Goal: Transaction & Acquisition: Purchase product/service

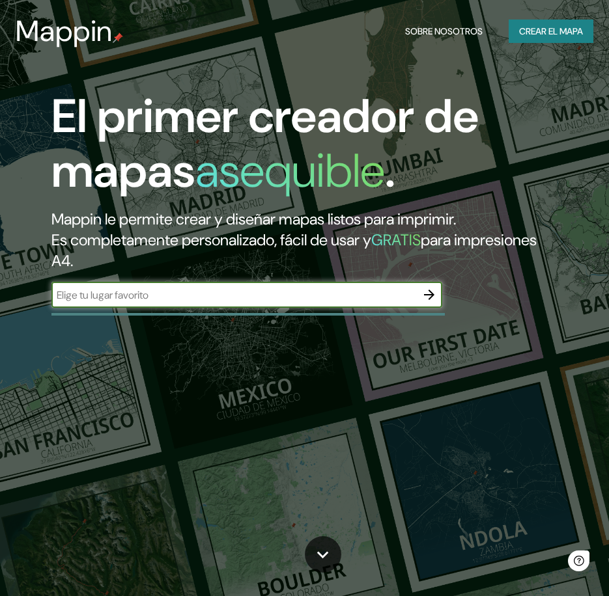
click at [165, 292] on input "text" at bounding box center [233, 295] width 365 height 15
type input "[GEOGRAPHIC_DATA]"
click at [431, 294] on icon "button" at bounding box center [429, 295] width 10 height 10
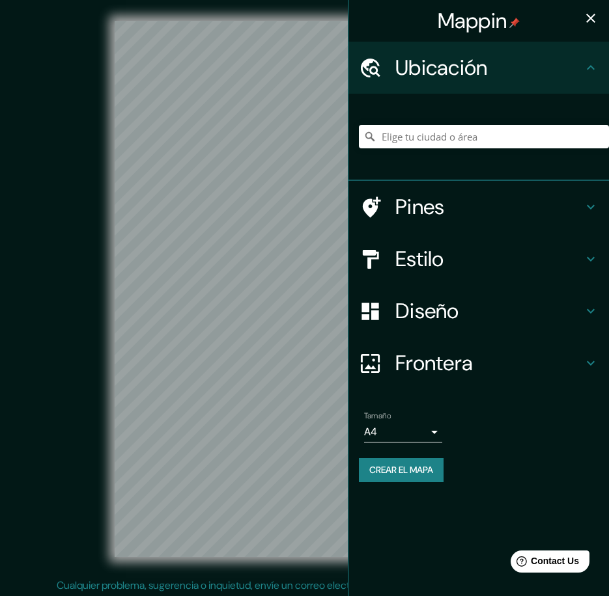
click at [392, 435] on body "Mappin Ubicación Pines Estilo Diseño Frontera Elige un borde. Sugerencia : pued…" at bounding box center [304, 298] width 609 height 596
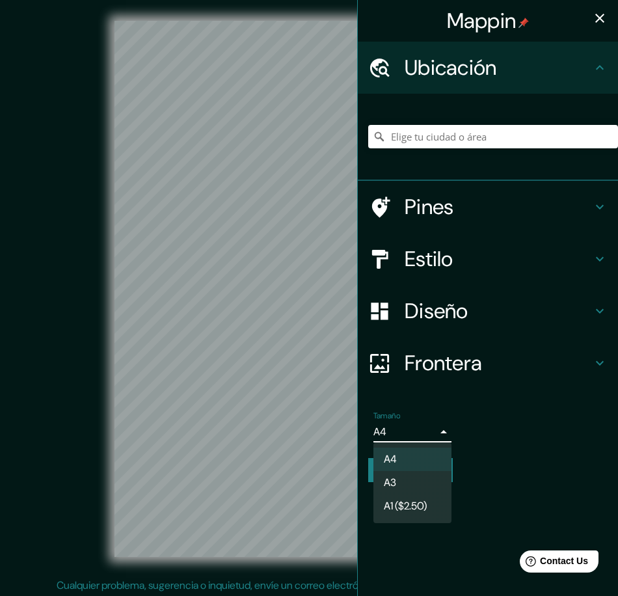
click at [392, 435] on div at bounding box center [309, 298] width 618 height 596
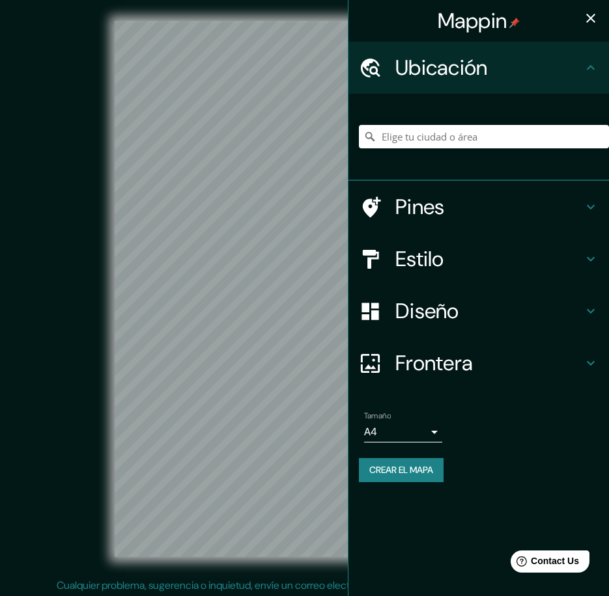
click at [434, 253] on h4 "Estilo" at bounding box center [488, 259] width 187 height 26
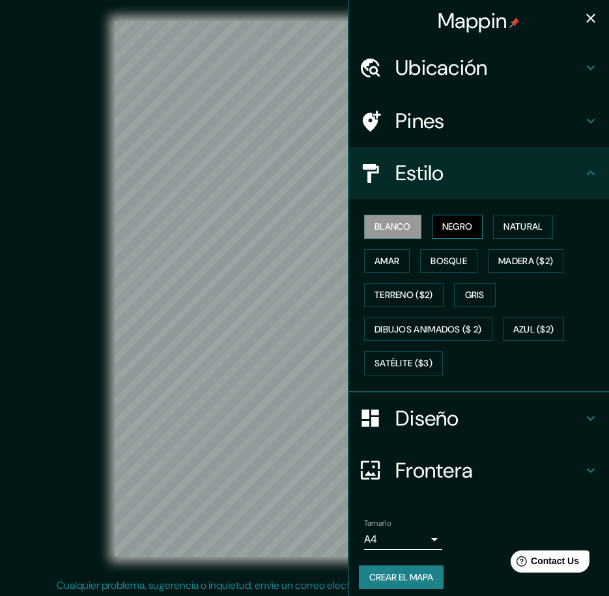
click at [442, 232] on font "Negro" at bounding box center [457, 227] width 31 height 16
click at [555, 234] on div "Blanco Negro Natural [PERSON_NAME] ($2) Terreno ($2) Gris Dibujos animados ($ 2…" at bounding box center [484, 295] width 250 height 171
click at [537, 225] on font "Natural" at bounding box center [522, 227] width 39 height 16
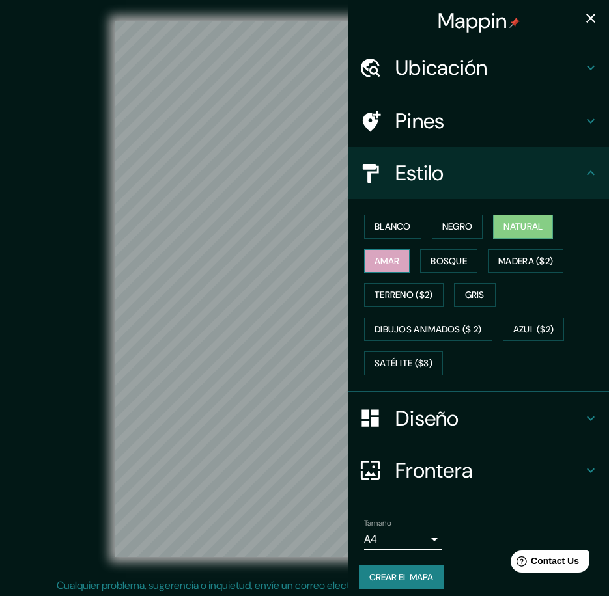
click at [364, 264] on button "Amar" at bounding box center [387, 261] width 46 height 24
click at [430, 257] on font "Bosque" at bounding box center [448, 261] width 36 height 16
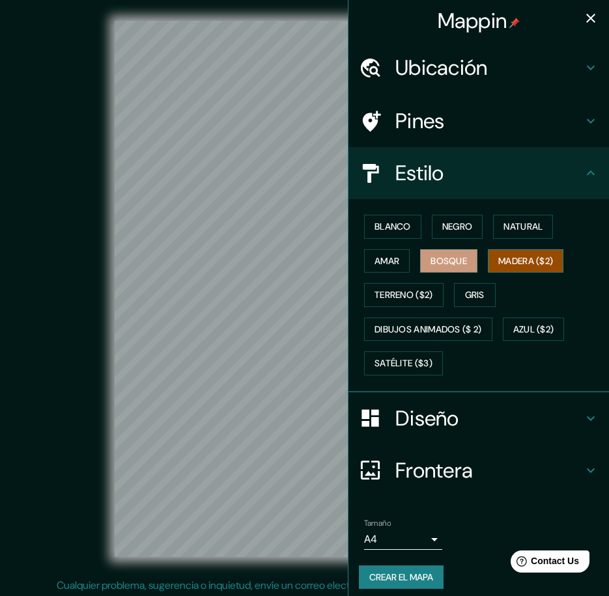
click at [551, 258] on button "Madera ($2)" at bounding box center [526, 261] width 76 height 24
click at [385, 299] on font "Terreno ($2)" at bounding box center [403, 295] width 59 height 16
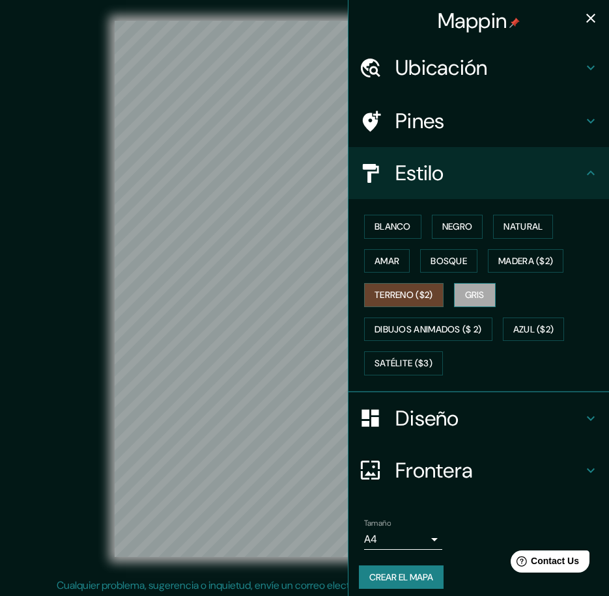
click at [472, 298] on font "Gris" at bounding box center [475, 295] width 20 height 16
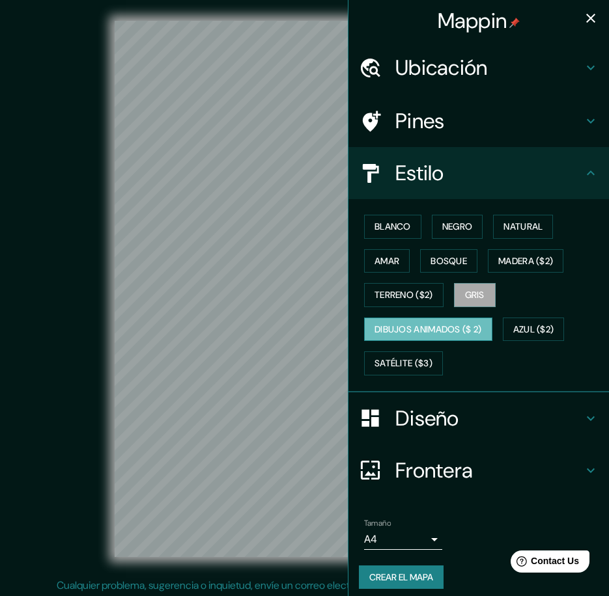
click at [447, 328] on font "Dibujos animados ($ 2)" at bounding box center [427, 330] width 107 height 16
click at [415, 356] on font "Satélite ($3)" at bounding box center [403, 363] width 58 height 16
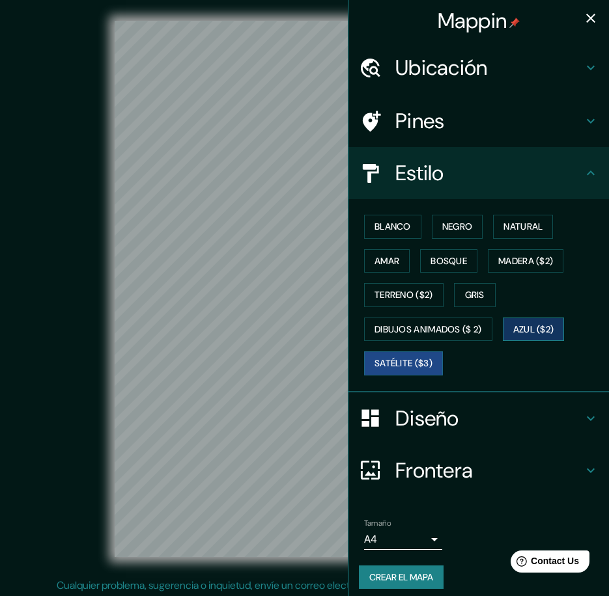
click at [532, 329] on font "Azul ($2)" at bounding box center [533, 330] width 41 height 16
click at [455, 292] on button "Gris" at bounding box center [475, 295] width 42 height 24
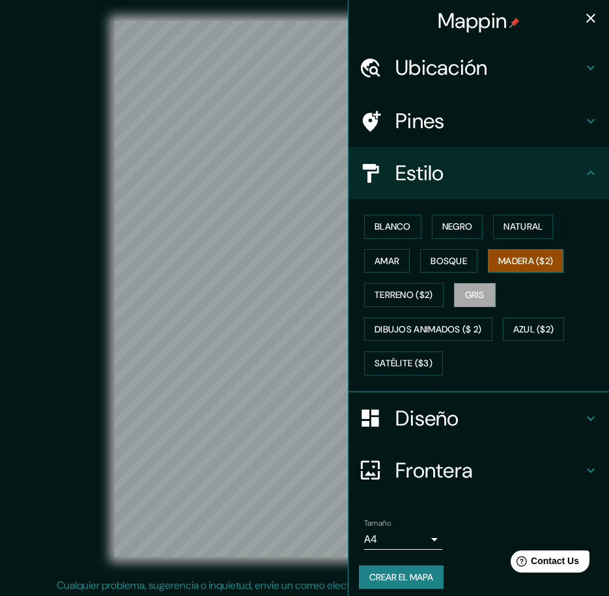
drag, startPoint x: 488, startPoint y: 270, endPoint x: 522, endPoint y: 261, distance: 35.7
click at [488, 269] on button "Madera ($2)" at bounding box center [526, 261] width 76 height 24
click at [433, 270] on button "Bosque" at bounding box center [448, 261] width 57 height 24
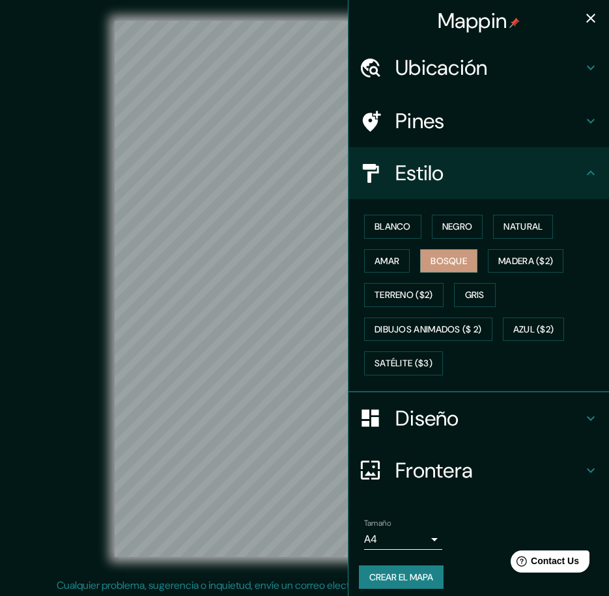
click at [81, 366] on div "© Mapbox © OpenStreetMap Improve this map" at bounding box center [305, 289] width 548 height 536
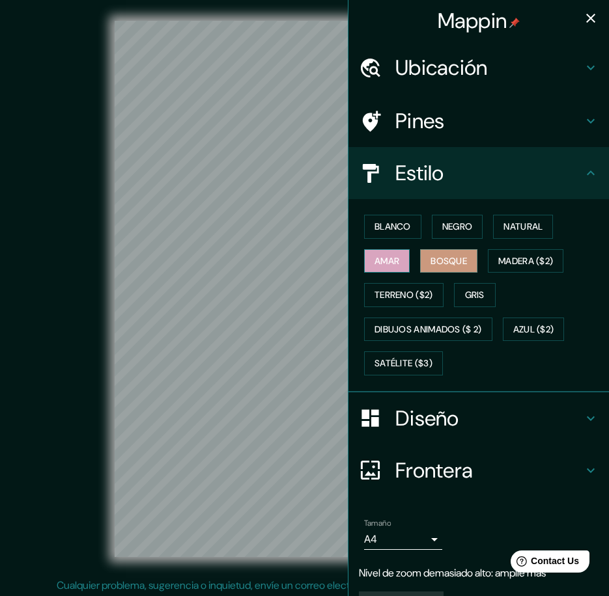
click at [357, 266] on div "Mappin Ubicación Pines Estilo Blanco Negro Natural [PERSON_NAME] ($2) Terreno (…" at bounding box center [304, 299] width 609 height 599
click at [221, 412] on div "© Mapbox © OpenStreetMap Improve this map" at bounding box center [305, 289] width 548 height 536
click at [426, 175] on h4 "Estilo" at bounding box center [488, 173] width 187 height 26
click at [542, 66] on h4 "Ubicación" at bounding box center [488, 68] width 187 height 26
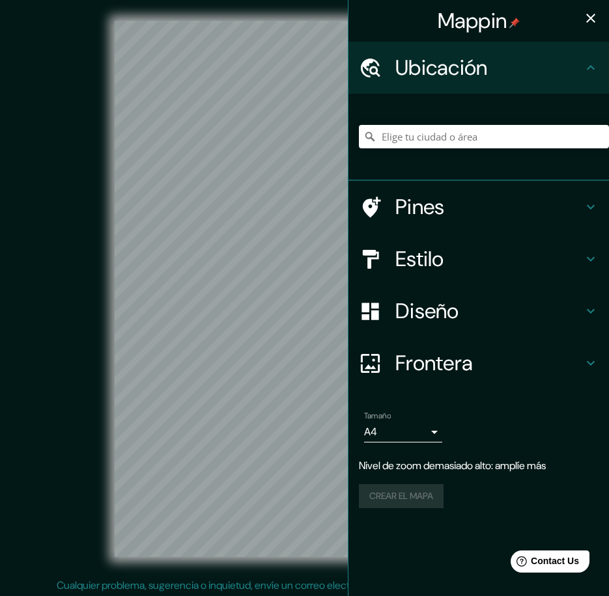
click at [452, 301] on h4 "Diseño" at bounding box center [488, 311] width 187 height 26
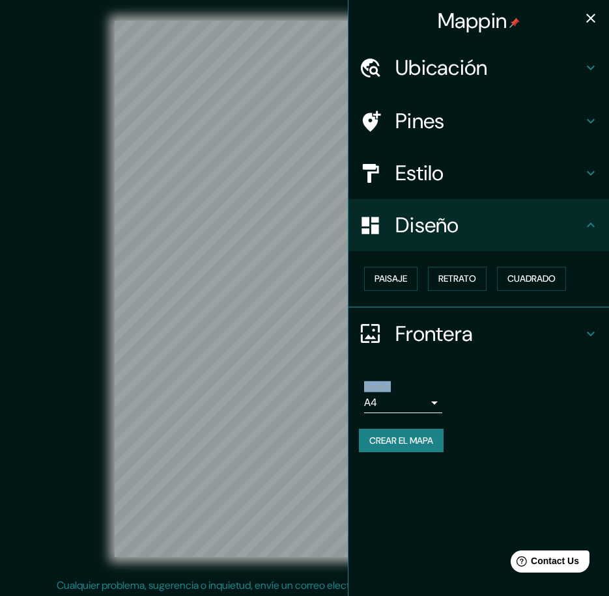
click at [255, 378] on div "Mappin Ubicación Pines Estilo Diseño Paisaje Retrato Cuadrado Frontera Elige un…" at bounding box center [304, 299] width 609 height 599
click at [493, 376] on li "Tamaño A4 single Crear el mapa" at bounding box center [478, 420] width 260 height 97
click at [64, 404] on div "© Mapbox © OpenStreetMap Improve this map" at bounding box center [305, 289] width 548 height 536
click at [411, 281] on button "Paisaje" at bounding box center [390, 279] width 53 height 24
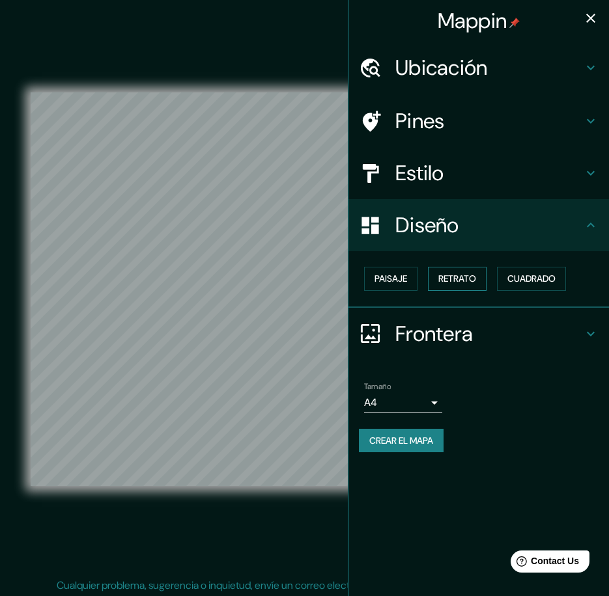
click at [452, 281] on font "Retrato" at bounding box center [457, 279] width 38 height 16
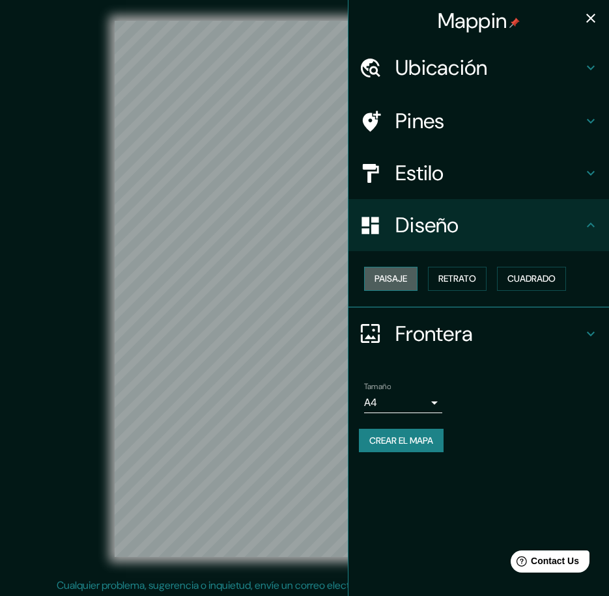
click at [394, 275] on font "Paisaje" at bounding box center [390, 279] width 33 height 16
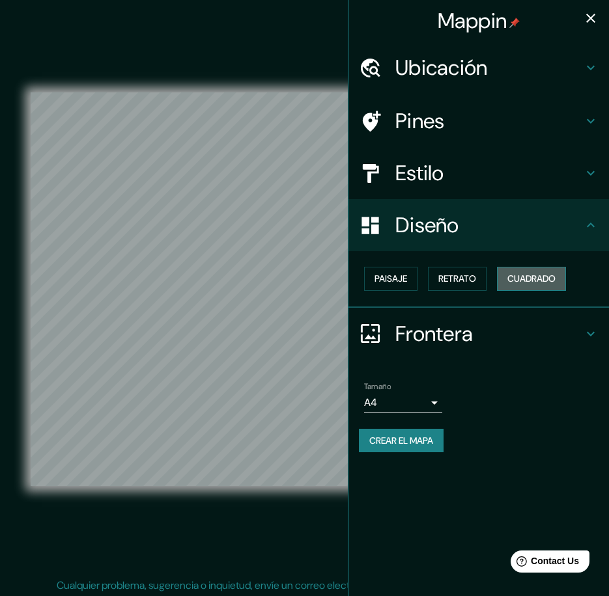
click at [505, 272] on button "Cuadrado" at bounding box center [531, 279] width 69 height 24
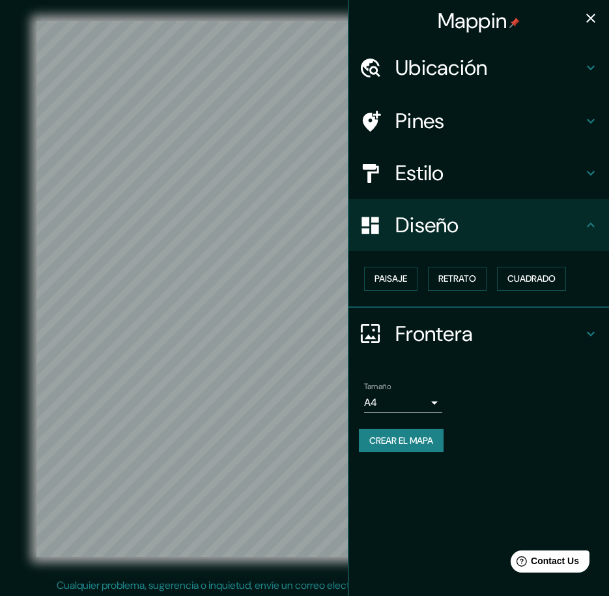
click at [594, 23] on icon "button" at bounding box center [591, 18] width 16 height 16
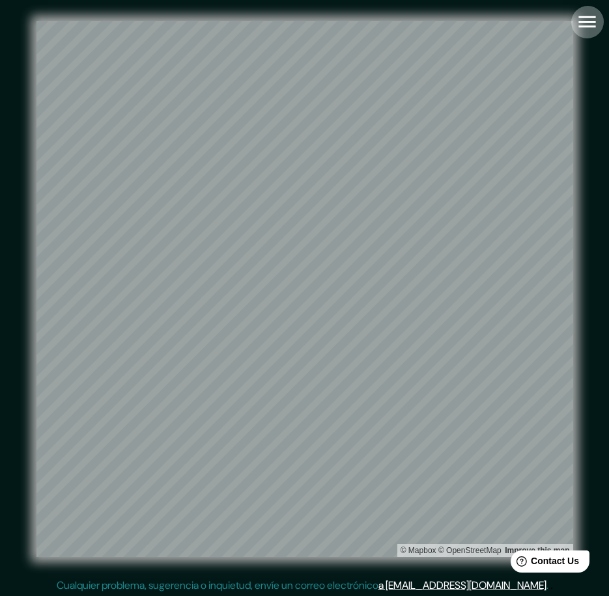
click at [592, 23] on icon "button" at bounding box center [586, 21] width 23 height 23
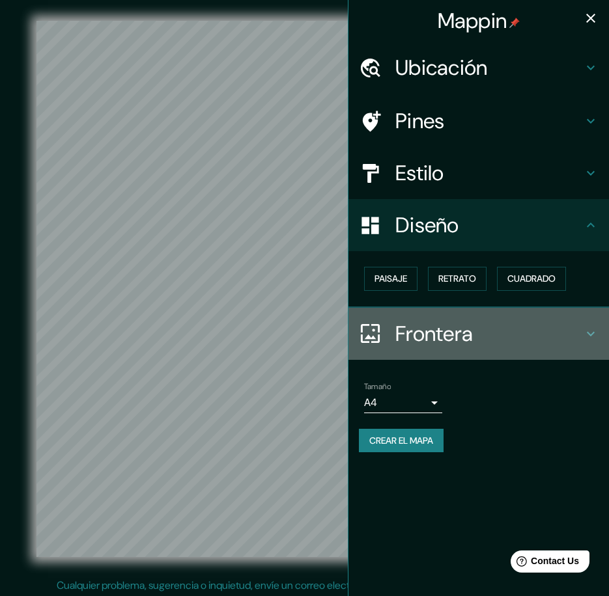
click at [452, 335] on h4 "Frontera" at bounding box center [488, 334] width 187 height 26
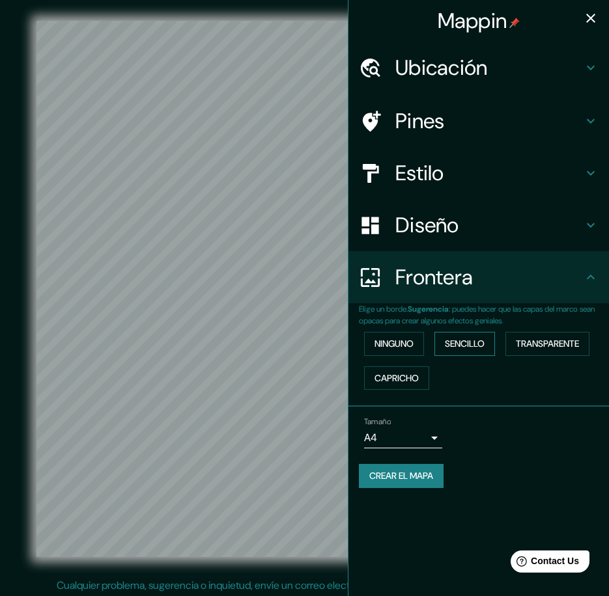
click at [460, 337] on font "Sencillo" at bounding box center [465, 344] width 40 height 16
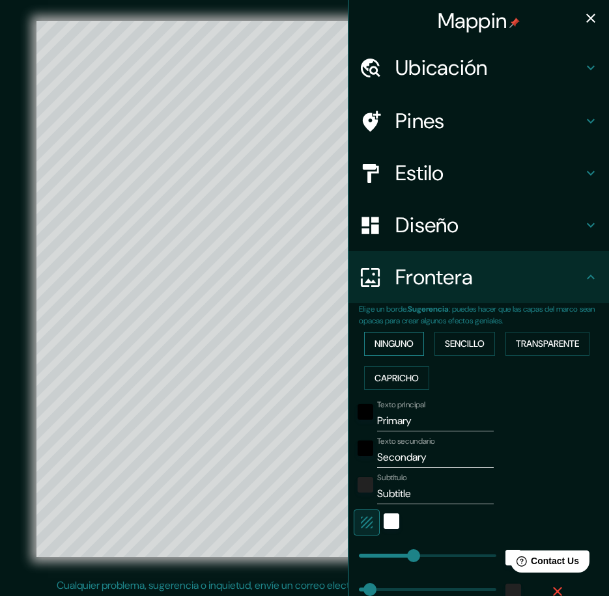
click at [391, 341] on font "Ninguno" at bounding box center [393, 344] width 39 height 16
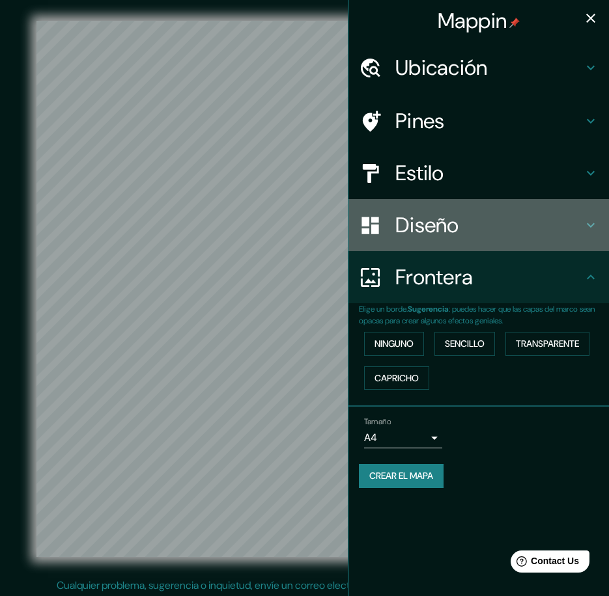
click at [435, 215] on h4 "Diseño" at bounding box center [488, 225] width 187 height 26
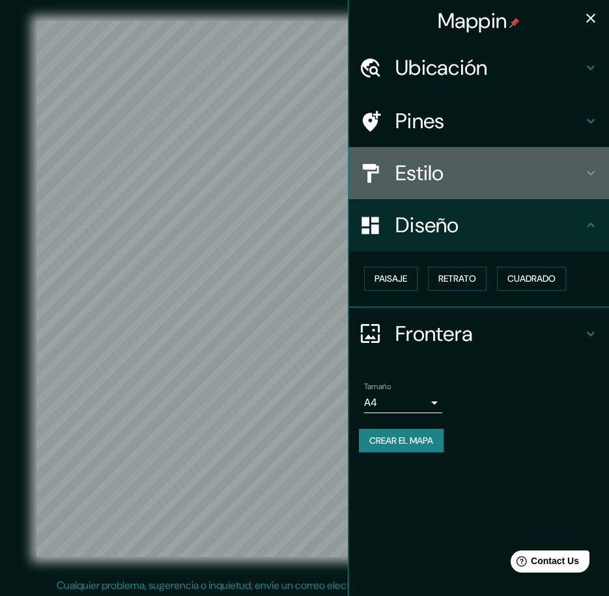
click at [428, 187] on div "Estilo" at bounding box center [478, 173] width 260 height 52
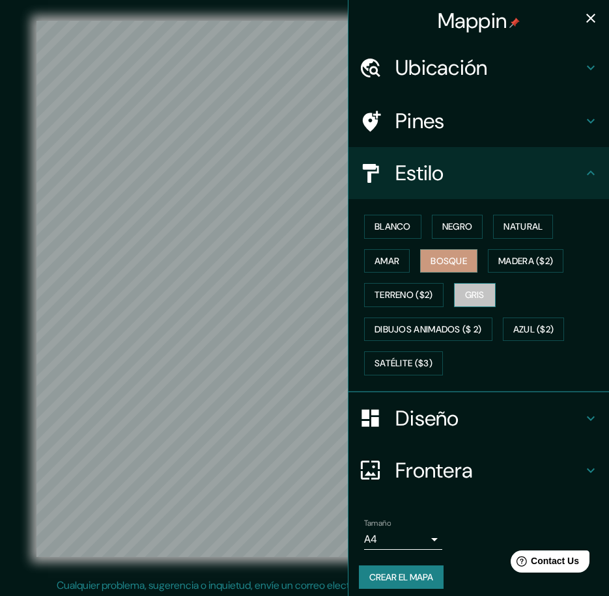
click at [454, 296] on button "Gris" at bounding box center [475, 295] width 42 height 24
click at [385, 268] on font "Amar" at bounding box center [386, 261] width 25 height 16
click at [420, 264] on button "Bosque" at bounding box center [448, 261] width 57 height 24
click at [515, 222] on font "Natural" at bounding box center [522, 227] width 39 height 16
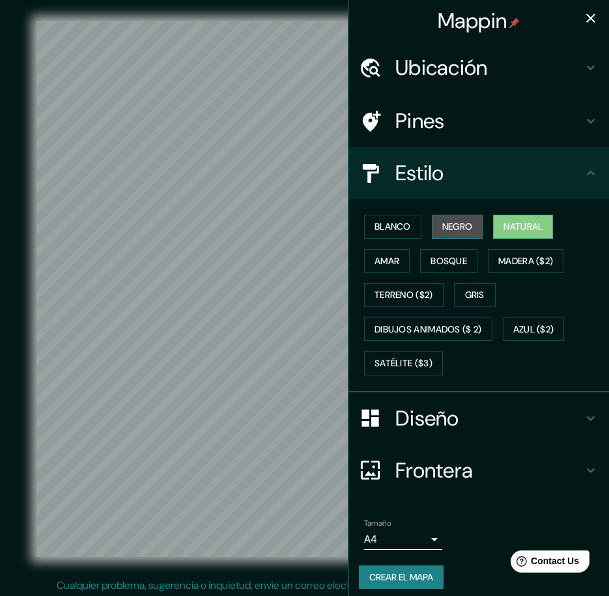
click at [463, 234] on button "Negro" at bounding box center [457, 227] width 51 height 24
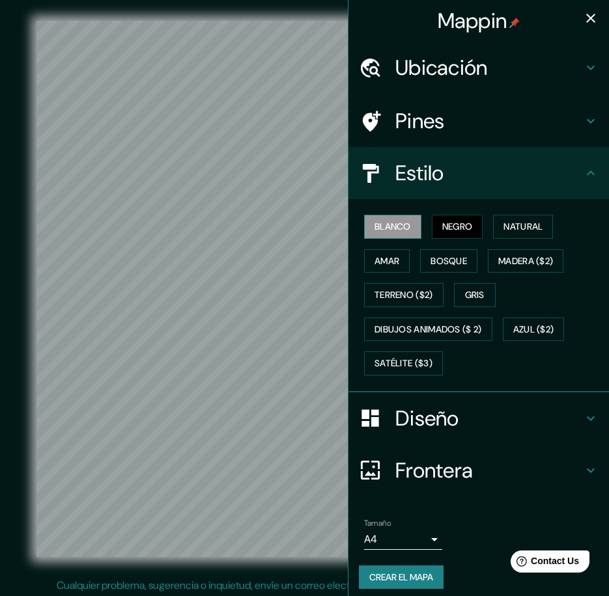
click at [393, 231] on font "Blanco" at bounding box center [392, 227] width 36 height 16
click at [420, 273] on div "Blanco Negro Natural [PERSON_NAME] ($2) Terreno ($2) Gris Dibujos animados ($ 2…" at bounding box center [484, 295] width 250 height 171
click at [422, 273] on div "Blanco Negro Natural [PERSON_NAME] ($2) Terreno ($2) Gris Dibujos animados ($ 2…" at bounding box center [484, 295] width 250 height 171
drag, startPoint x: 422, startPoint y: 273, endPoint x: 431, endPoint y: 264, distance: 12.4
click at [431, 264] on font "Bosque" at bounding box center [448, 261] width 36 height 16
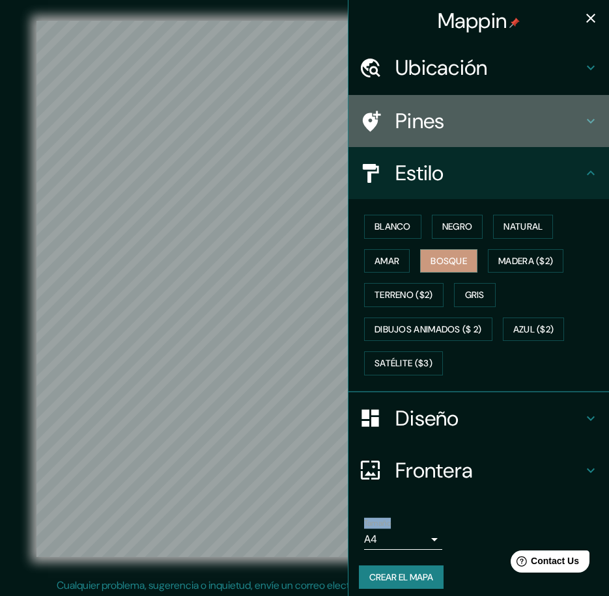
click at [458, 143] on div "Pines" at bounding box center [478, 121] width 260 height 52
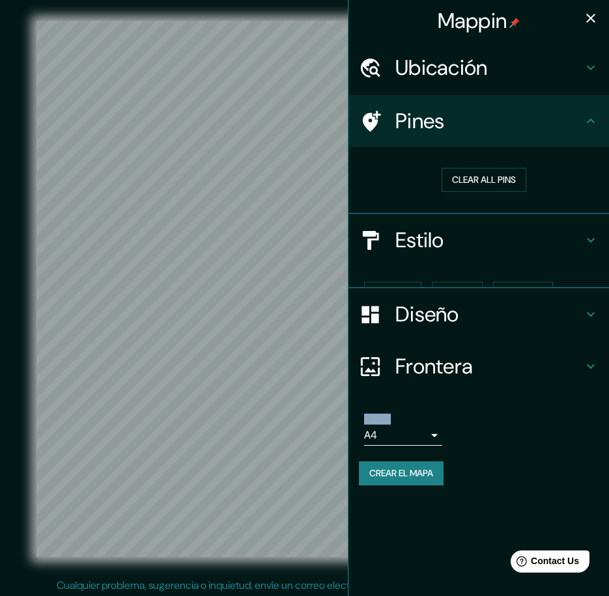
click at [454, 122] on h4 "Pines" at bounding box center [488, 121] width 187 height 26
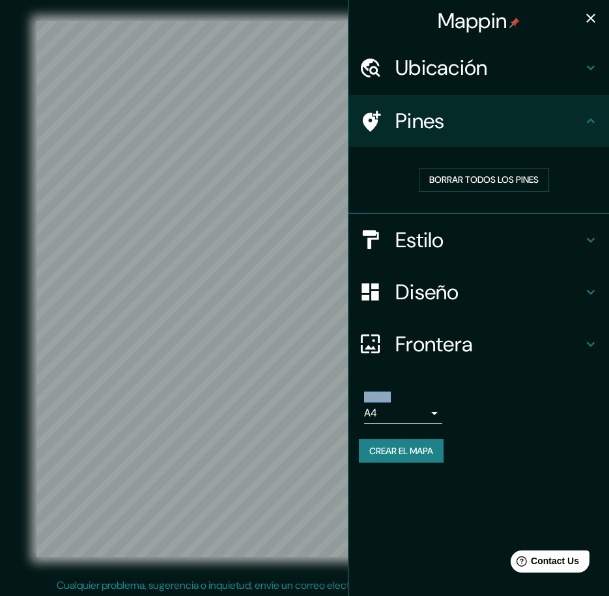
click at [471, 76] on h4 "Ubicación" at bounding box center [488, 68] width 187 height 26
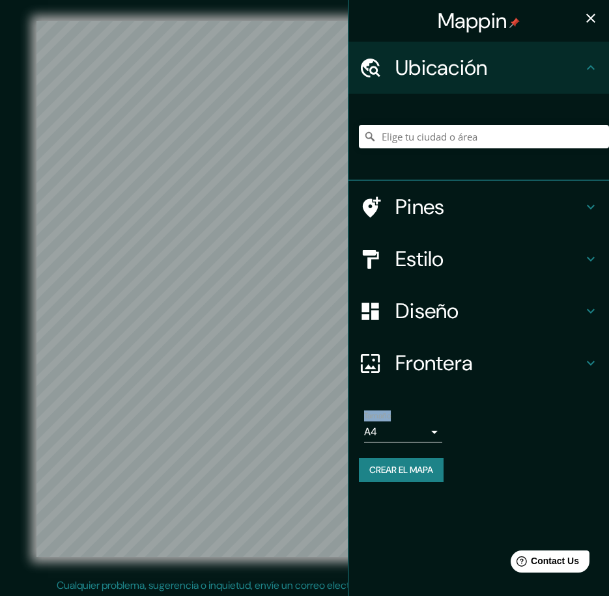
click at [592, 15] on icon "button" at bounding box center [591, 18] width 16 height 16
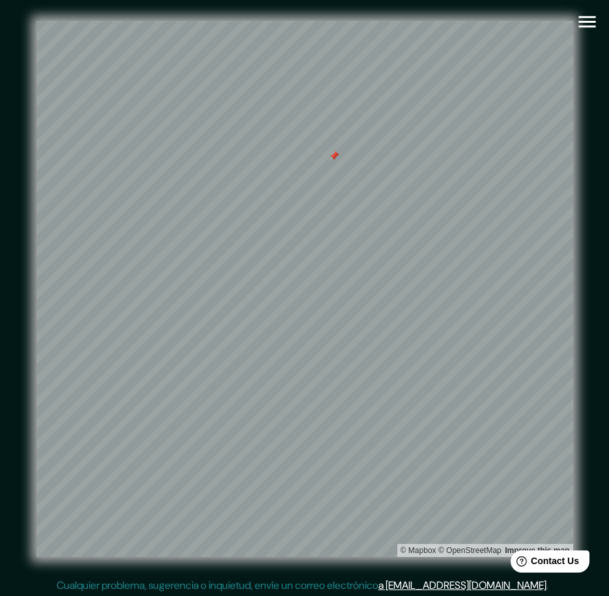
click at [581, 21] on icon "button" at bounding box center [586, 22] width 17 height 12
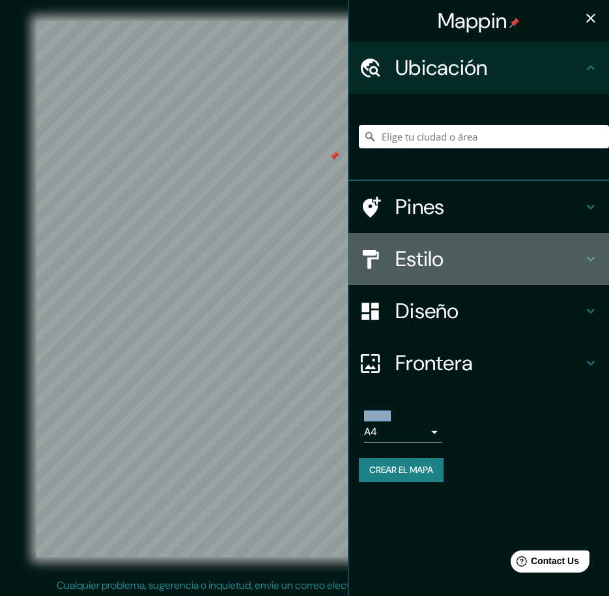
click at [453, 261] on h4 "Estilo" at bounding box center [488, 259] width 187 height 26
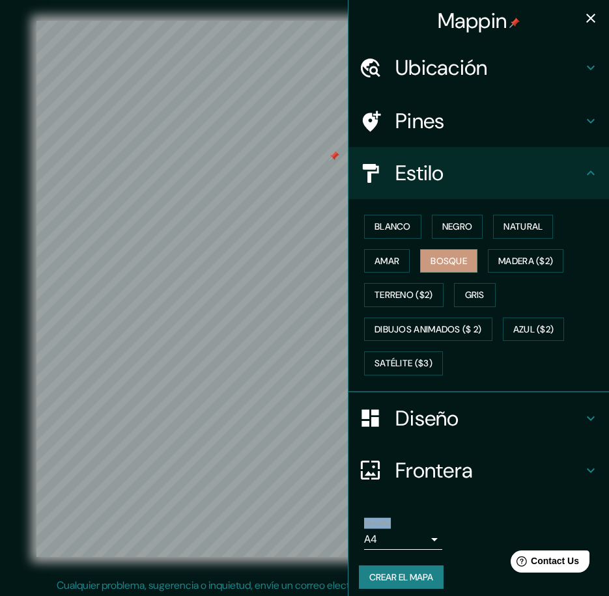
click at [394, 282] on div "Blanco Negro Natural [PERSON_NAME] ($2) Terreno ($2) Gris Dibujos animados ($ 2…" at bounding box center [484, 295] width 250 height 171
click at [465, 296] on font "Gris" at bounding box center [475, 295] width 20 height 16
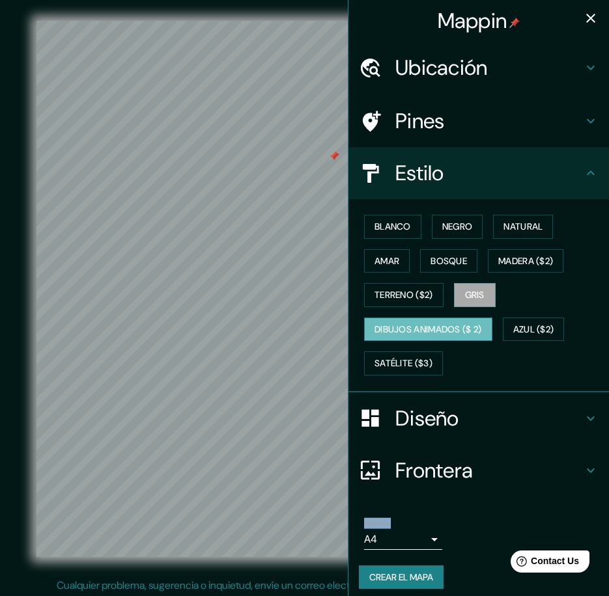
click at [439, 330] on font "Dibujos animados ($ 2)" at bounding box center [427, 330] width 107 height 16
click at [525, 332] on font "Azul ($2)" at bounding box center [533, 330] width 41 height 16
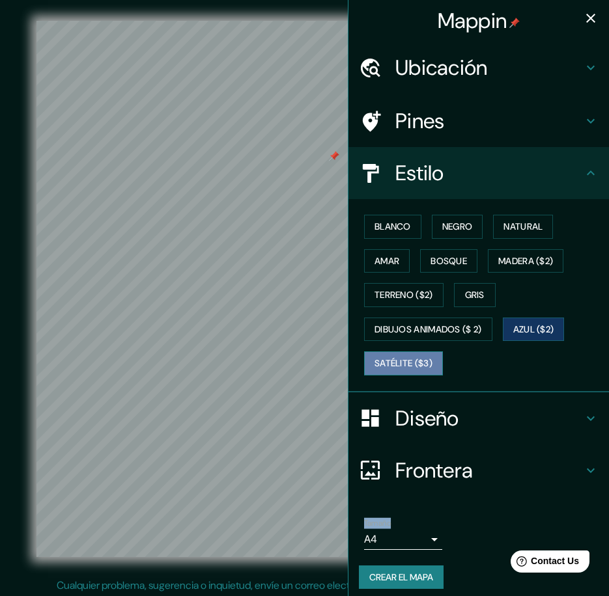
click at [406, 361] on font "Satélite ($3)" at bounding box center [403, 363] width 58 height 16
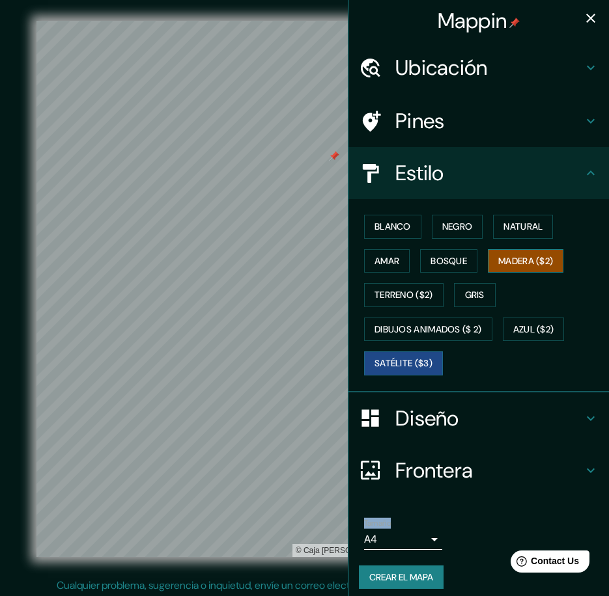
click at [521, 263] on font "Madera ($2)" at bounding box center [525, 261] width 55 height 16
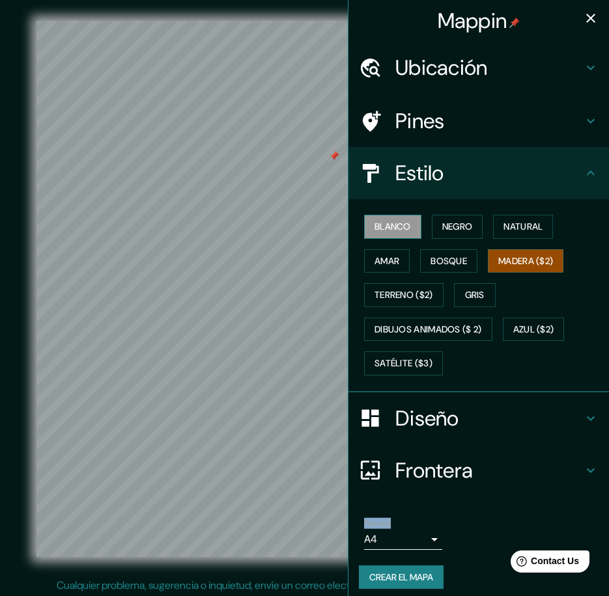
click at [374, 233] on font "Blanco" at bounding box center [392, 227] width 36 height 16
click at [432, 230] on button "Negro" at bounding box center [457, 227] width 51 height 24
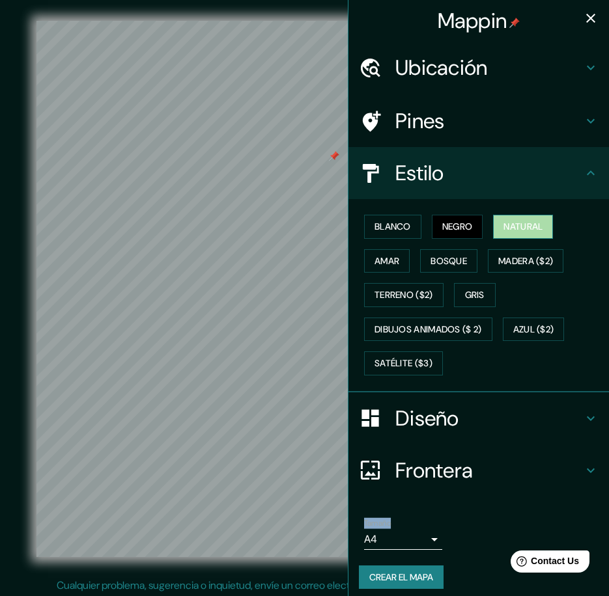
click at [493, 230] on button "Natural" at bounding box center [523, 227] width 60 height 24
click at [389, 262] on font "Amar" at bounding box center [386, 261] width 25 height 16
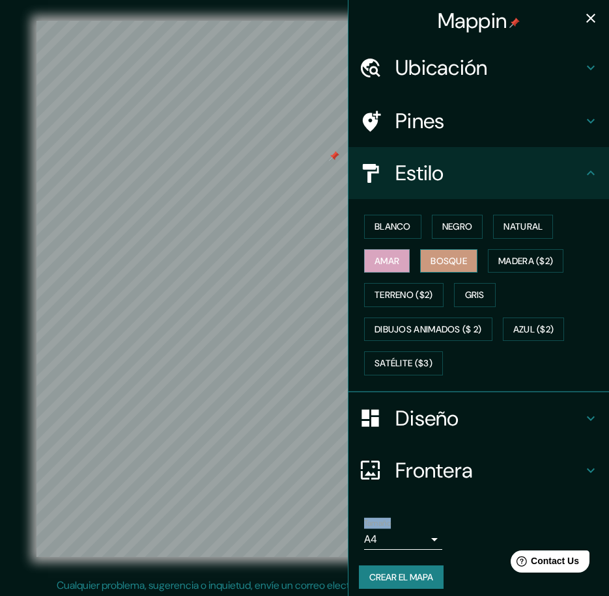
click at [420, 259] on button "Bosque" at bounding box center [448, 261] width 57 height 24
click at [513, 258] on font "Madera ($2)" at bounding box center [525, 261] width 55 height 16
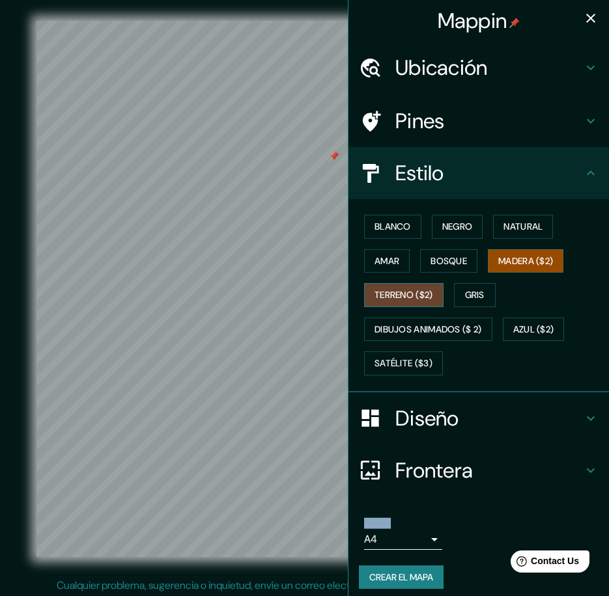
click at [396, 297] on font "Terreno ($2)" at bounding box center [403, 295] width 59 height 16
click at [471, 304] on button "Gris" at bounding box center [475, 295] width 42 height 24
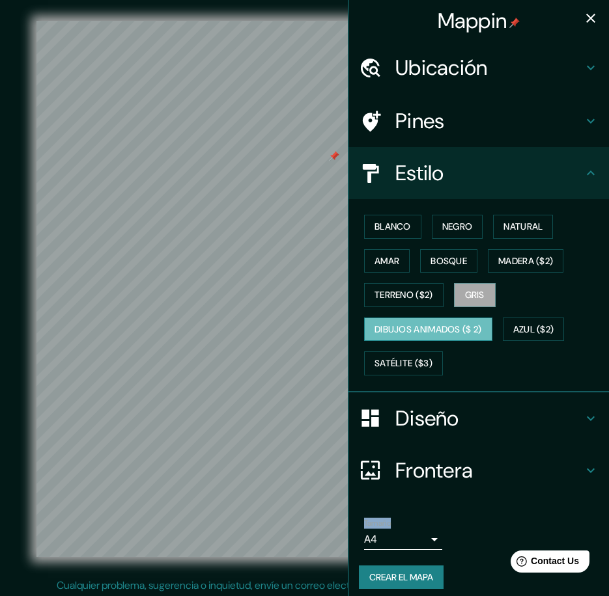
click at [417, 331] on font "Dibujos animados ($ 2)" at bounding box center [427, 330] width 107 height 16
click at [515, 331] on font "Azul ($2)" at bounding box center [533, 330] width 41 height 16
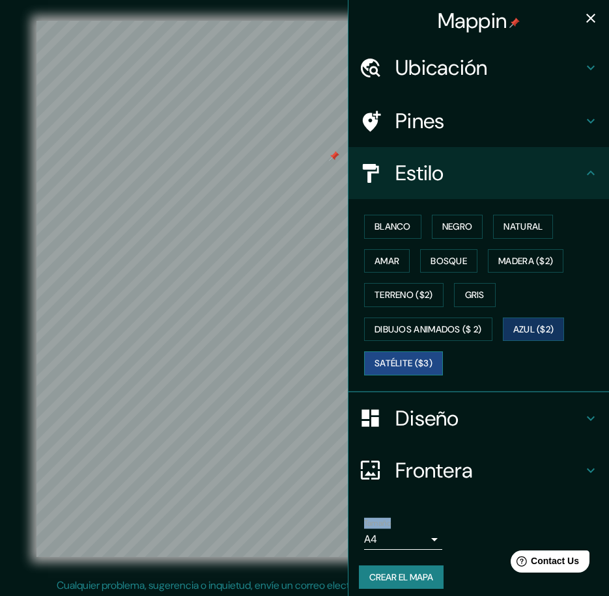
click at [426, 357] on button "Satélite ($3)" at bounding box center [403, 363] width 79 height 24
drag, startPoint x: 577, startPoint y: 14, endPoint x: 566, endPoint y: 33, distance: 22.2
click at [586, 15] on icon "button" at bounding box center [590, 18] width 9 height 9
